Goal: Information Seeking & Learning: Check status

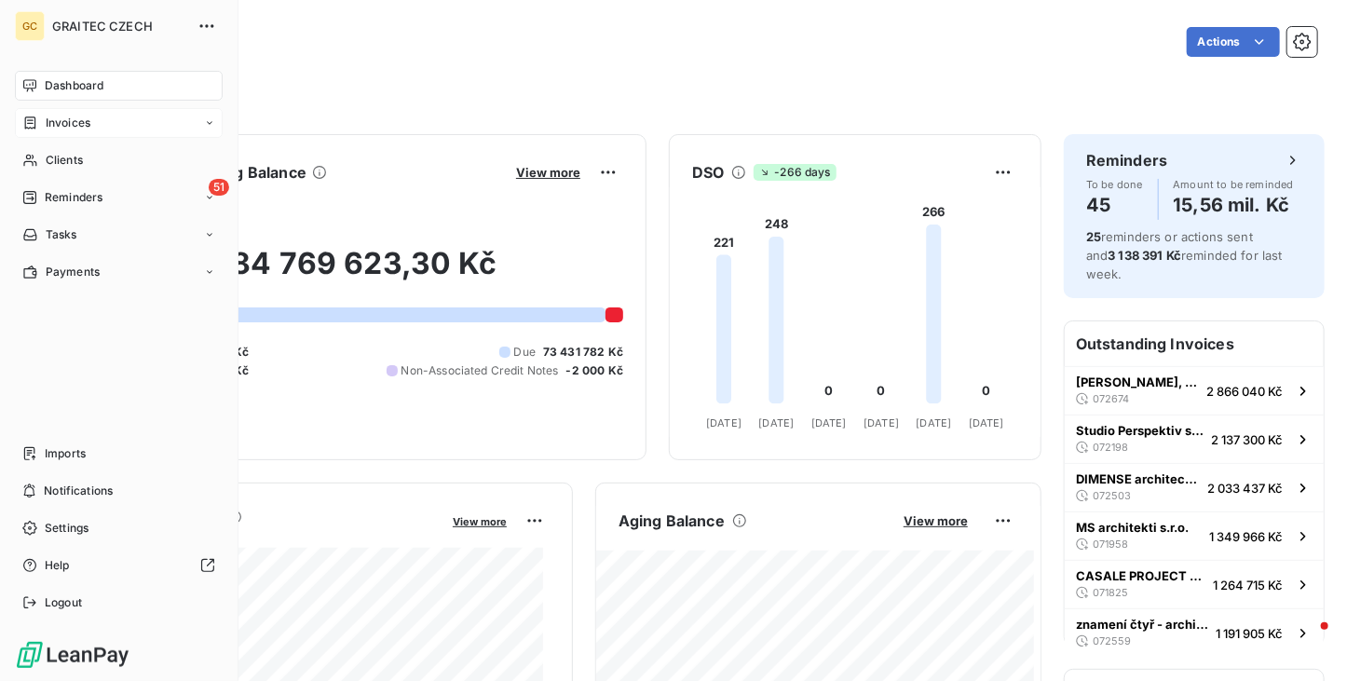
click at [30, 121] on icon at bounding box center [30, 123] width 16 height 15
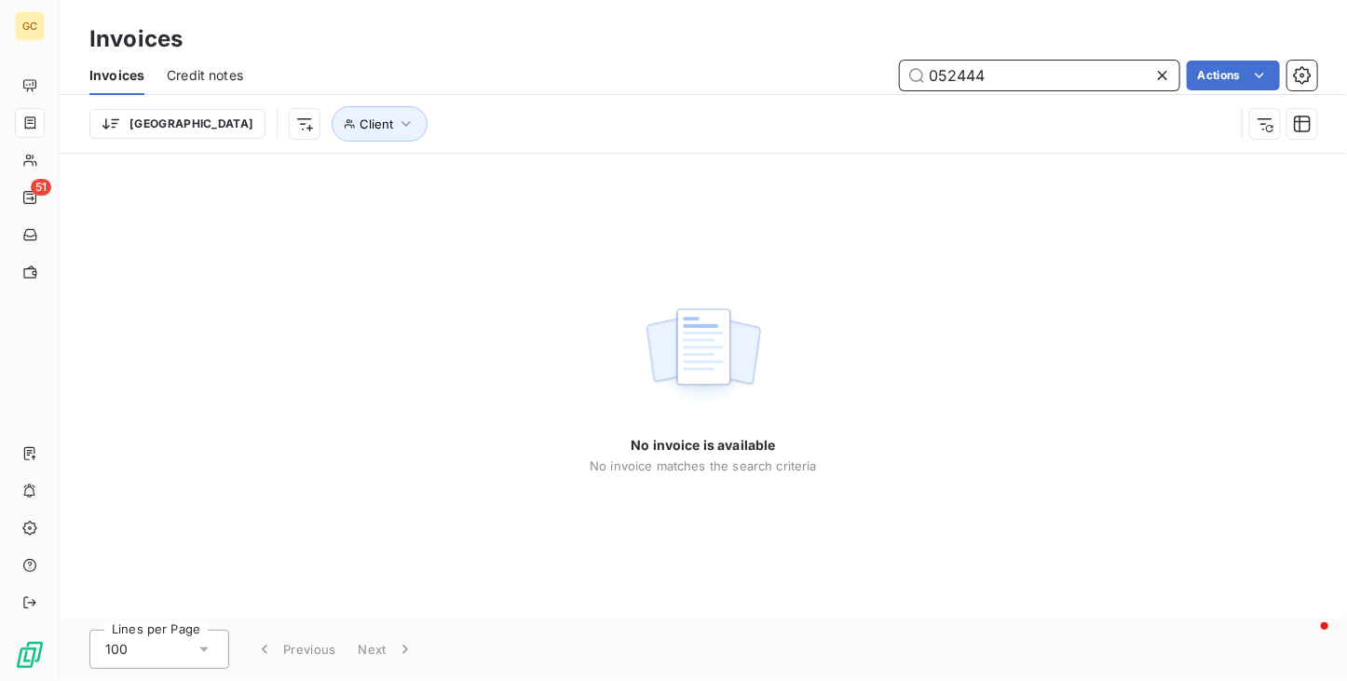
drag, startPoint x: 959, startPoint y: 79, endPoint x: 1032, endPoint y: 66, distance: 74.7
click at [1032, 70] on input "052444" at bounding box center [1039, 76] width 279 height 30
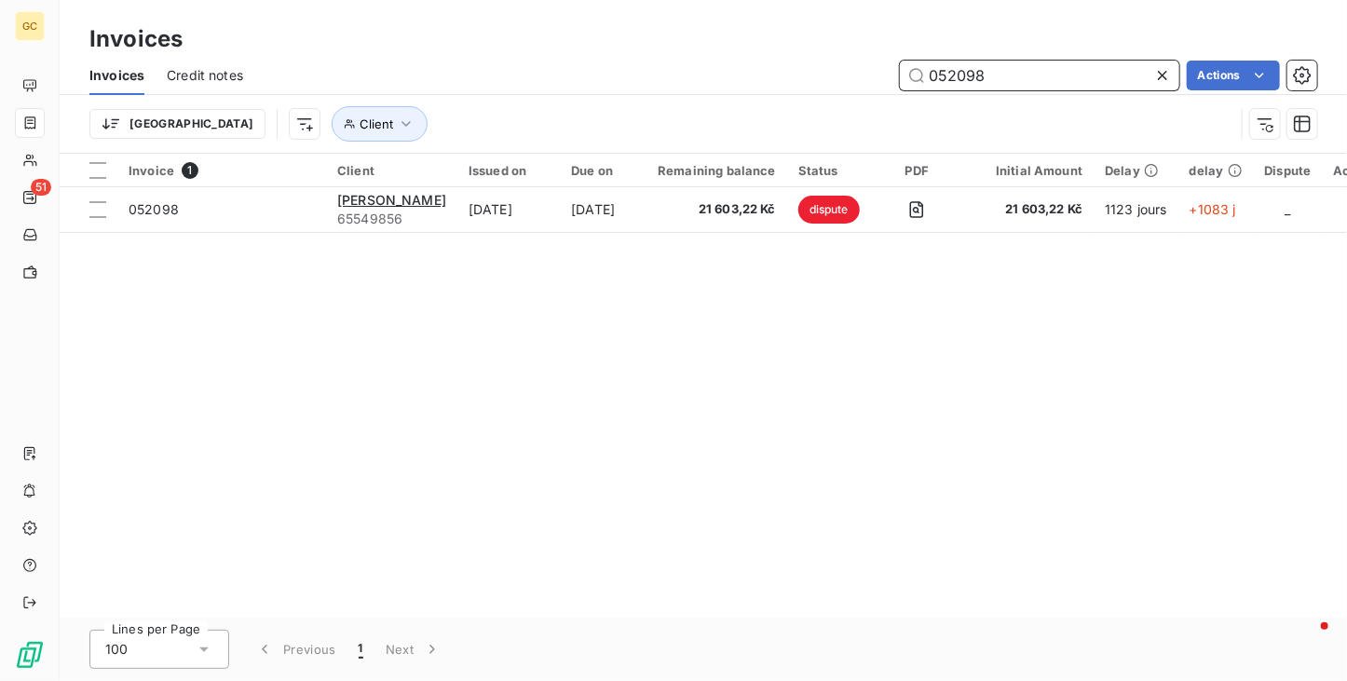
drag, startPoint x: 939, startPoint y: 75, endPoint x: 1180, endPoint y: 102, distance: 242.8
click at [1180, 102] on div "Invoices Credit notes 052098 Actions [GEOGRAPHIC_DATA] Client" at bounding box center [703, 104] width 1287 height 97
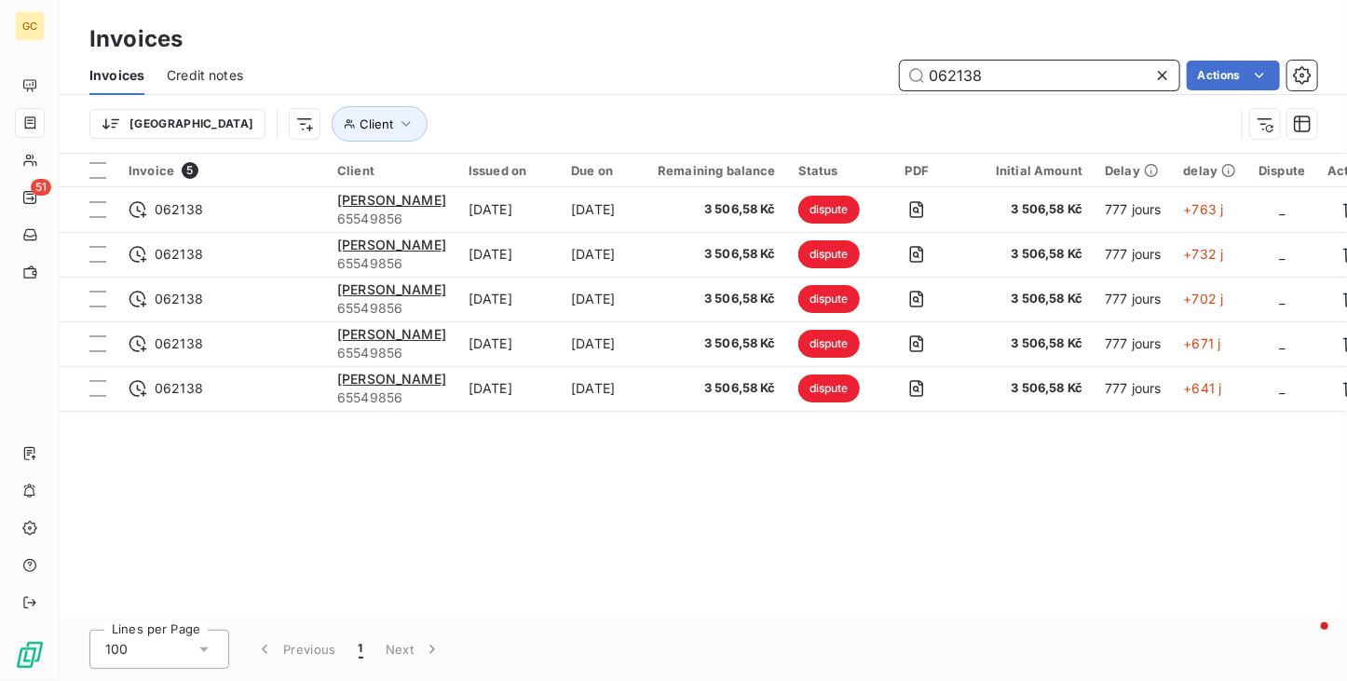
drag, startPoint x: 1024, startPoint y: 76, endPoint x: 938, endPoint y: 80, distance: 85.8
click at [938, 80] on input "062138" at bounding box center [1039, 76] width 279 height 30
type input "042190"
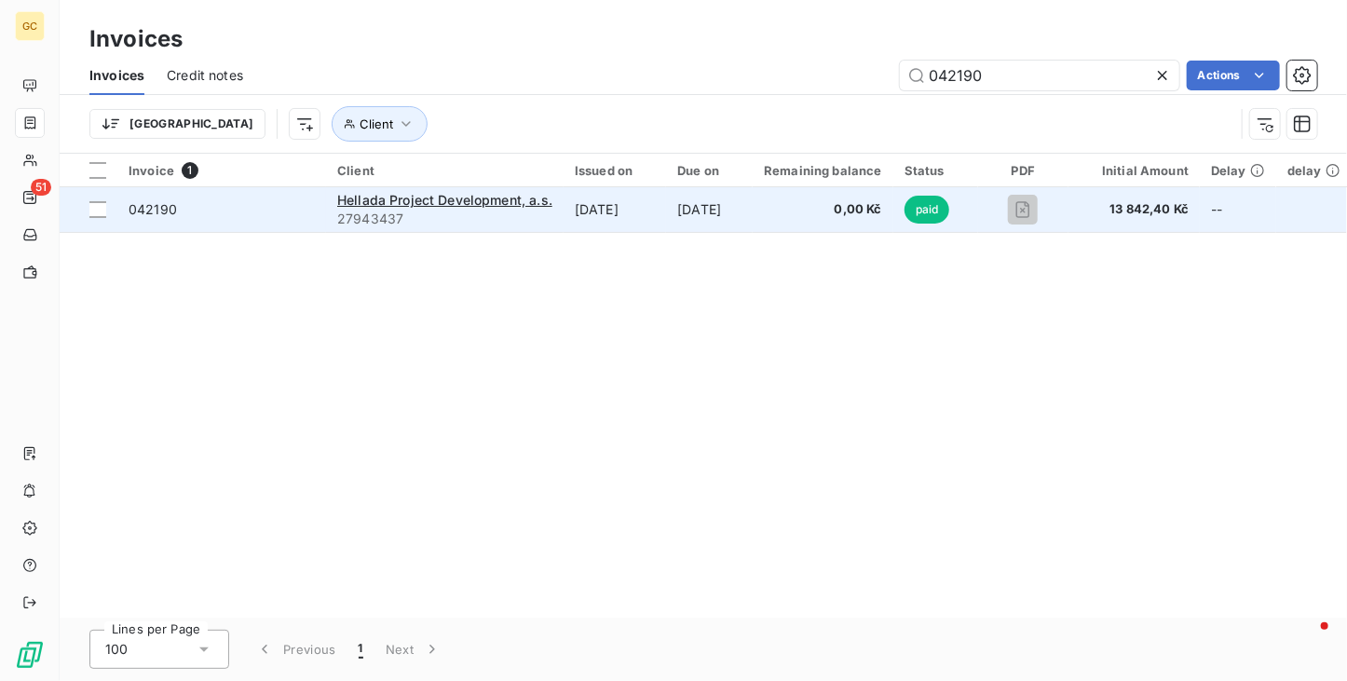
click at [634, 228] on td "[DATE]" at bounding box center [615, 209] width 102 height 45
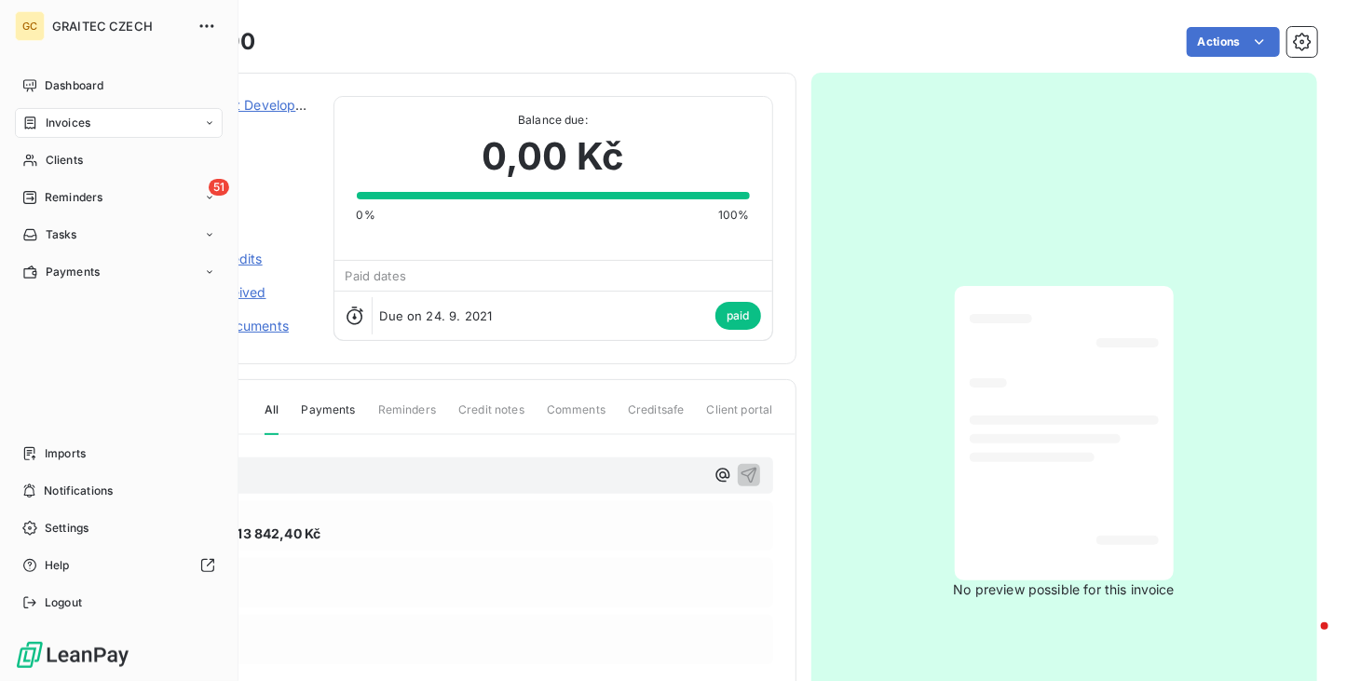
click at [38, 109] on div "Invoices" at bounding box center [119, 123] width 208 height 30
click at [96, 157] on div "Invoices" at bounding box center [129, 160] width 185 height 30
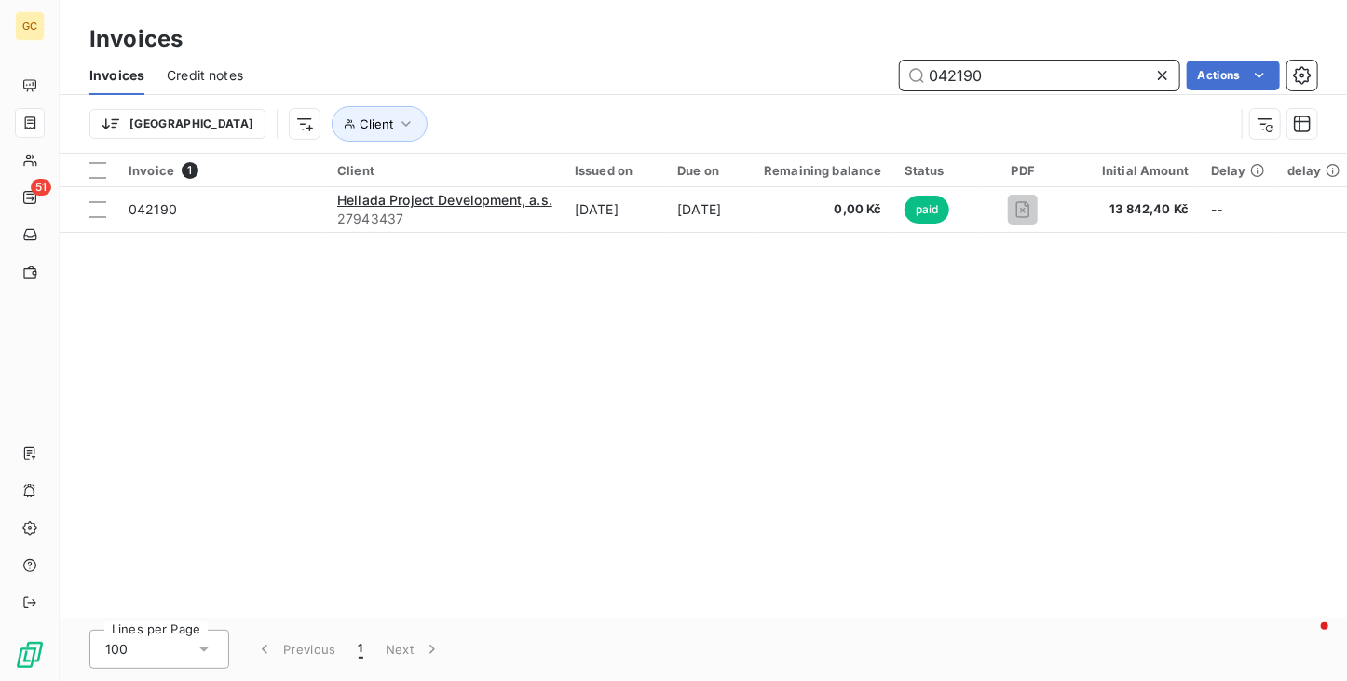
drag, startPoint x: 936, startPoint y: 76, endPoint x: 1068, endPoint y: 76, distance: 131.4
click at [1068, 76] on input "042190" at bounding box center [1039, 76] width 279 height 30
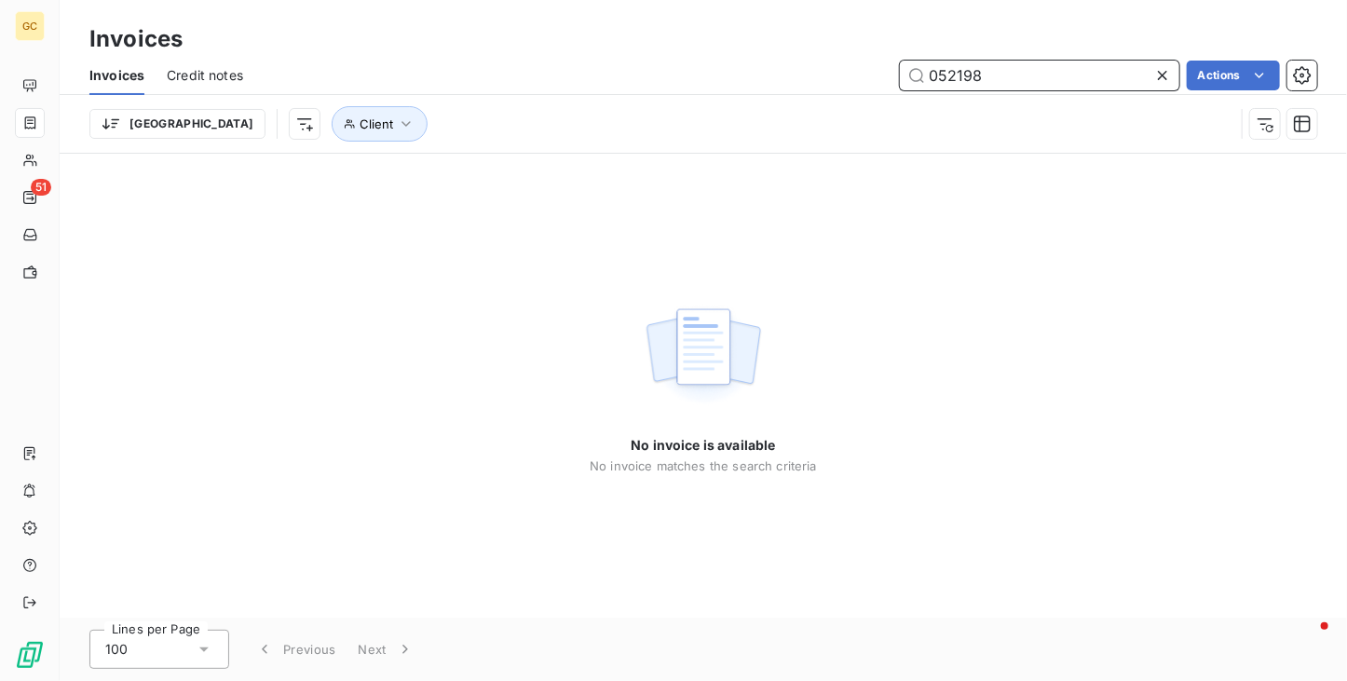
click at [962, 74] on input "052198" at bounding box center [1039, 76] width 279 height 30
click at [997, 75] on input "05298" at bounding box center [1039, 76] width 279 height 30
click at [954, 70] on input "05298" at bounding box center [1039, 76] width 279 height 30
type input "052098"
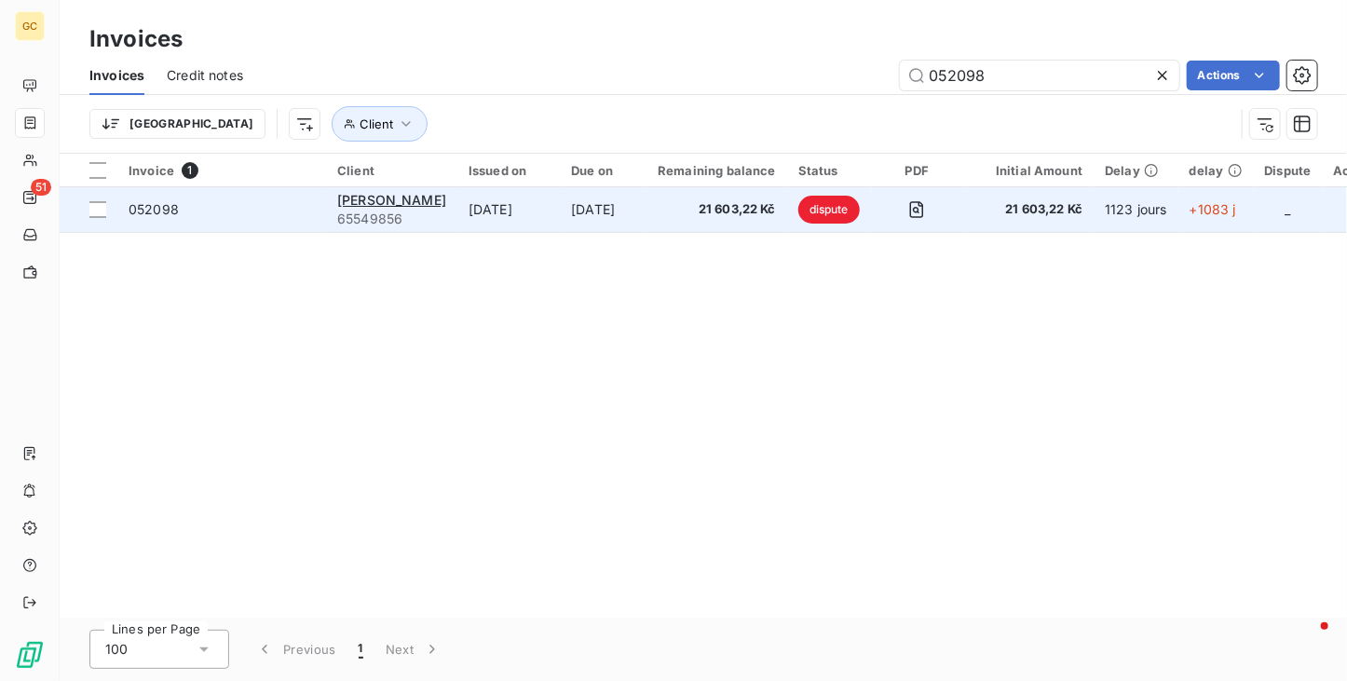
click at [466, 196] on td "[DATE]" at bounding box center [508, 209] width 102 height 45
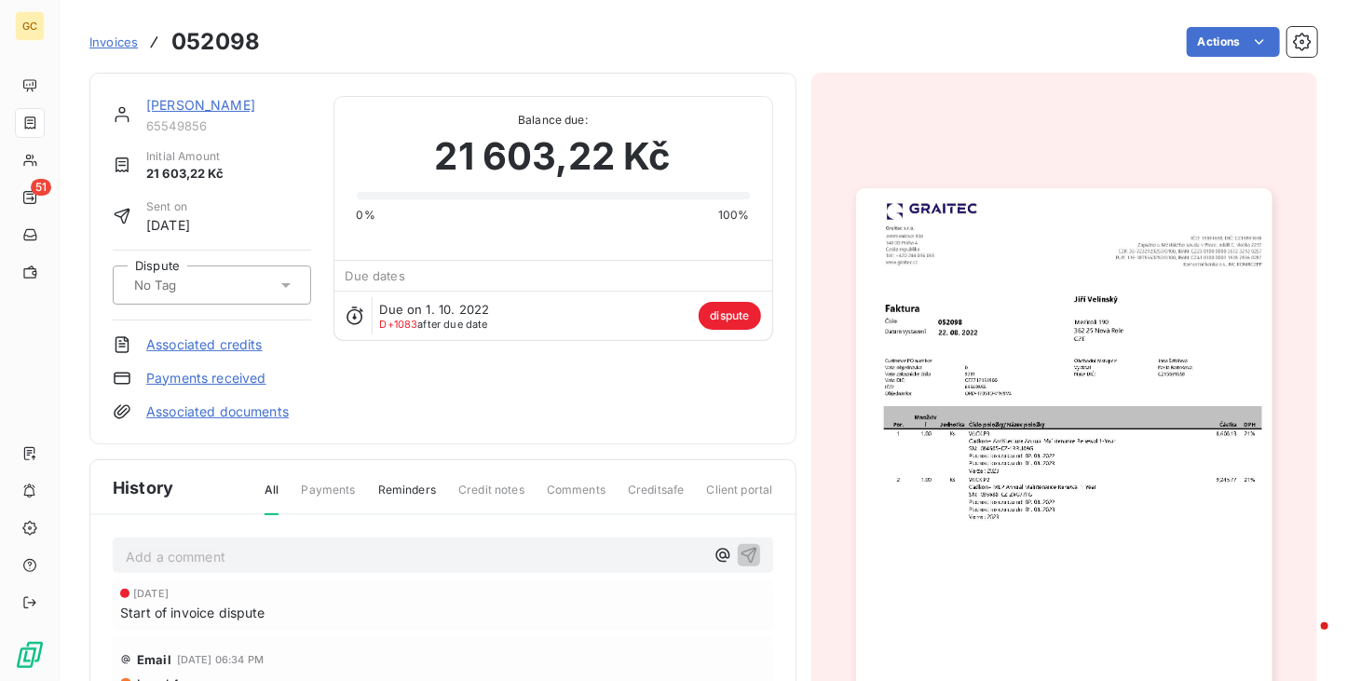
click at [219, 99] on link "[PERSON_NAME]" at bounding box center [200, 105] width 109 height 16
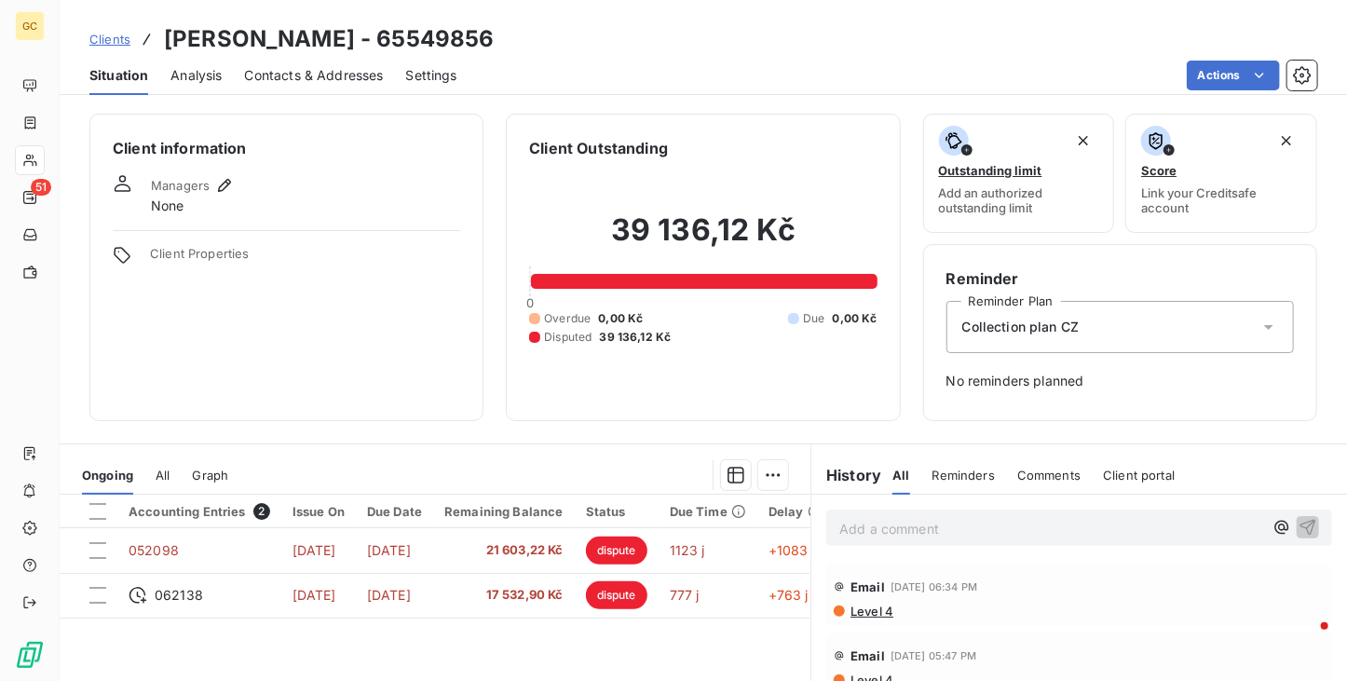
click at [598, 649] on div "Accounting Entries 2 Issue On Due Date Remaining Balance Status Due Time Delay …" at bounding box center [435, 674] width 751 height 359
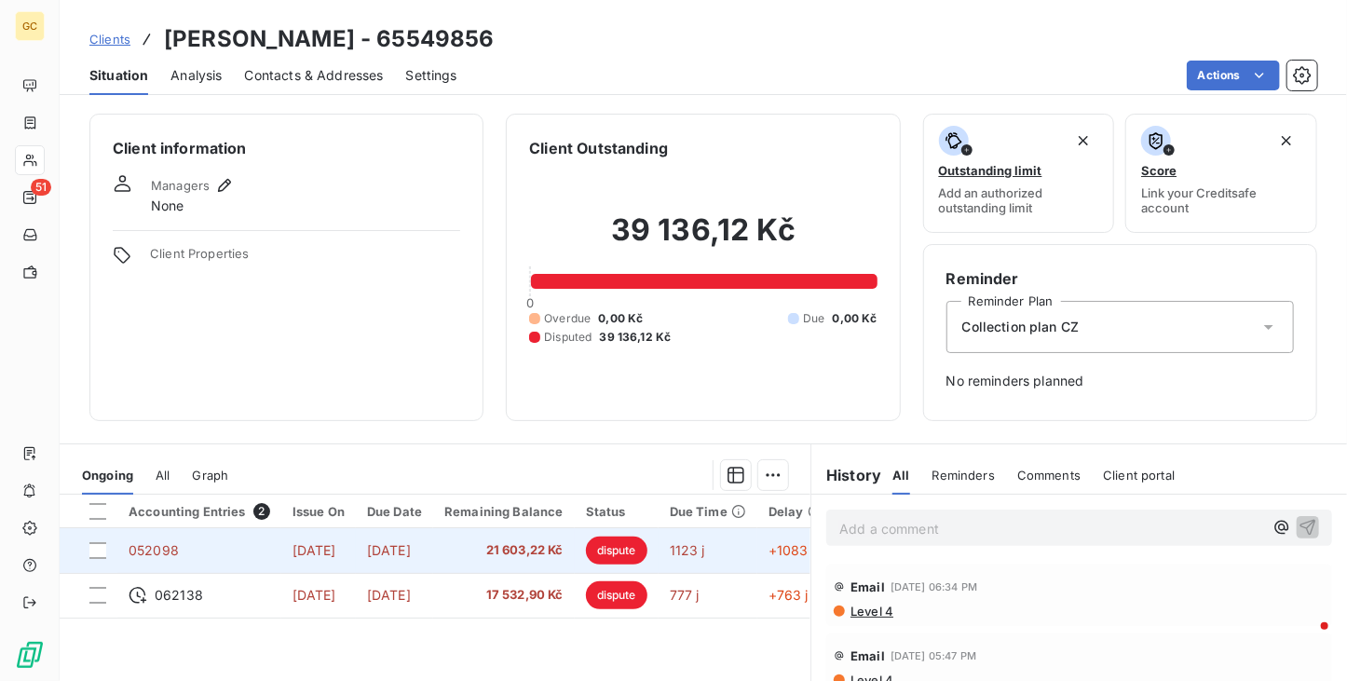
click at [433, 560] on td "[DATE]" at bounding box center [394, 550] width 77 height 45
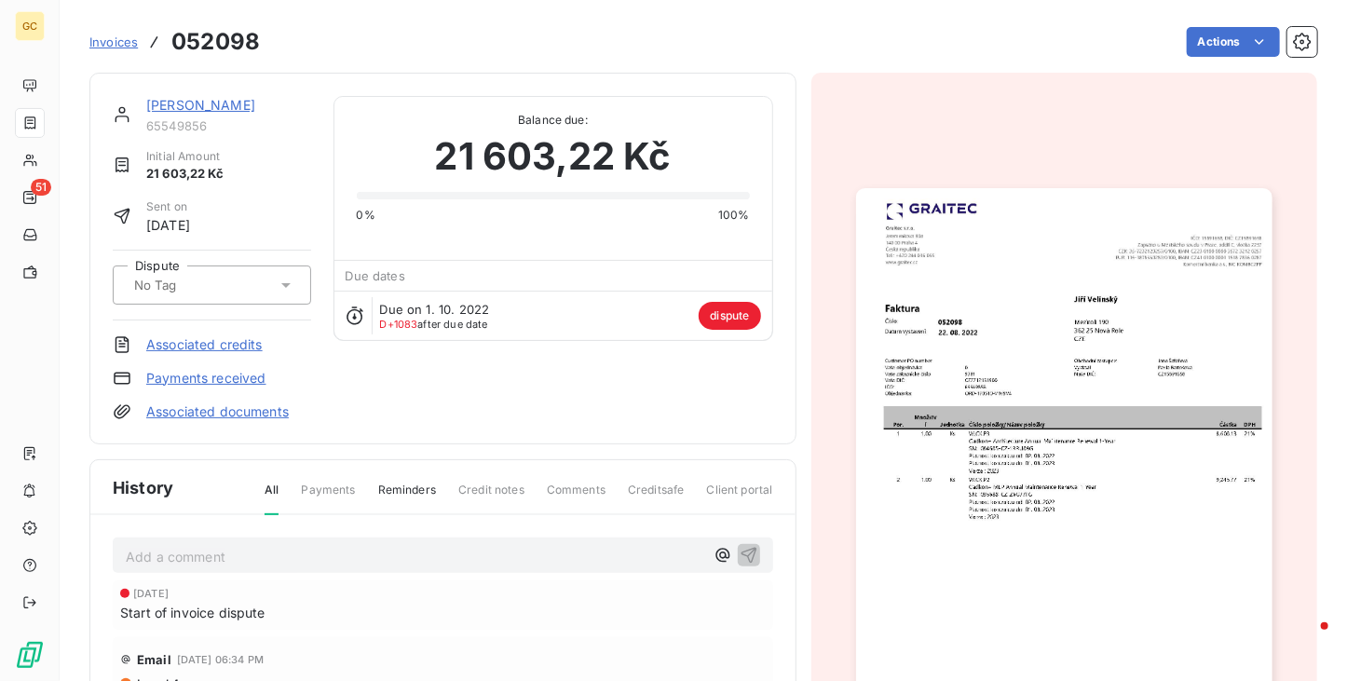
click at [1062, 323] on img "button" at bounding box center [1064, 482] width 416 height 588
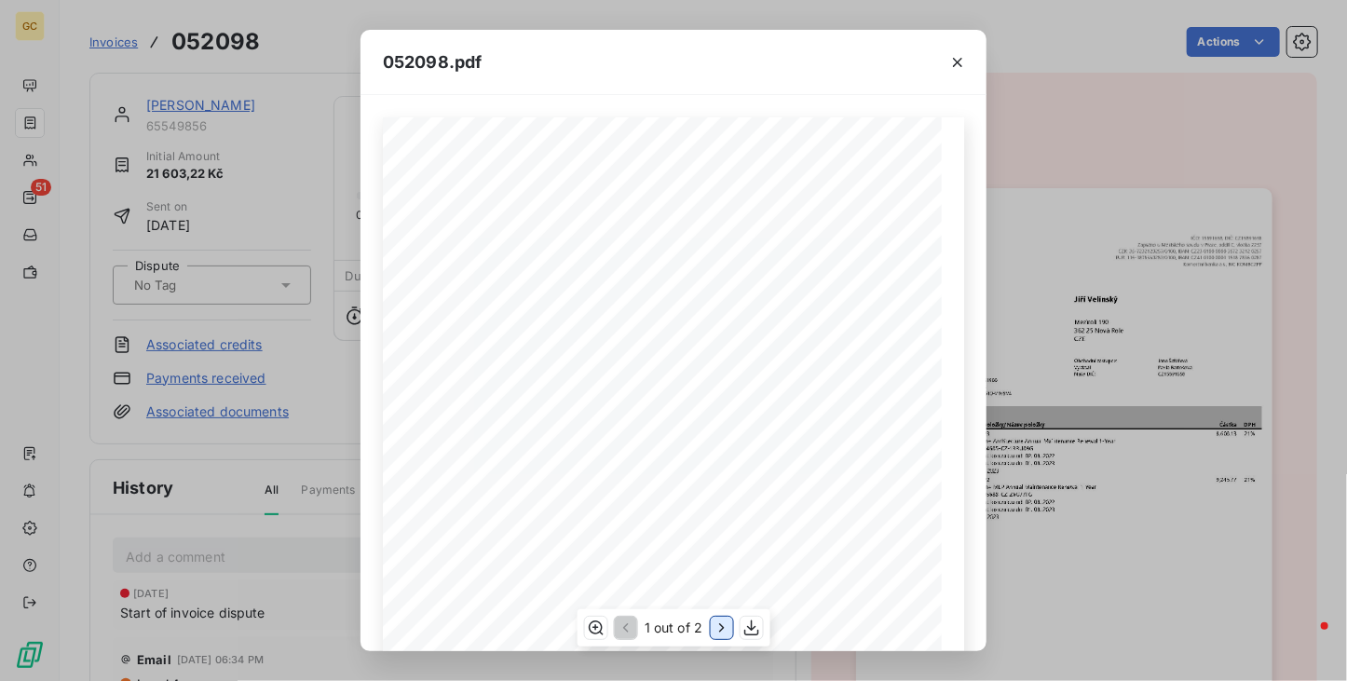
click at [712, 619] on icon "button" at bounding box center [721, 628] width 19 height 19
click at [953, 64] on icon "button" at bounding box center [957, 62] width 19 height 19
